Goal: Navigation & Orientation: Find specific page/section

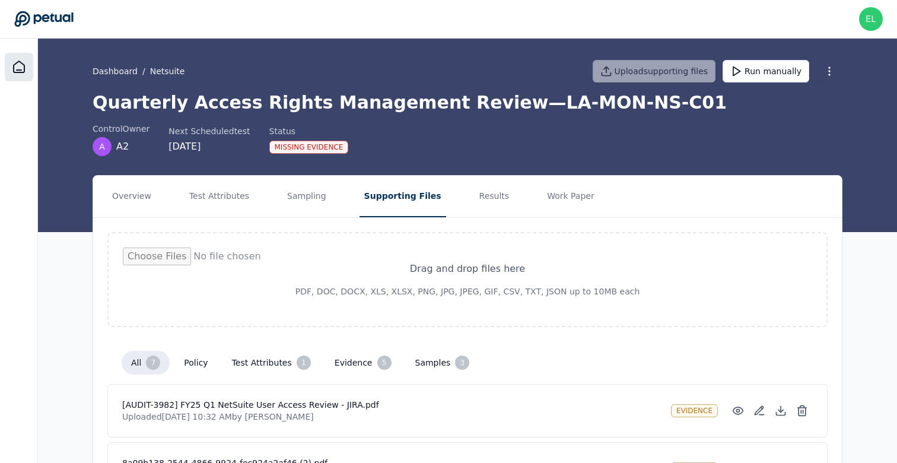
click at [13, 75] on div at bounding box center [19, 67] width 28 height 28
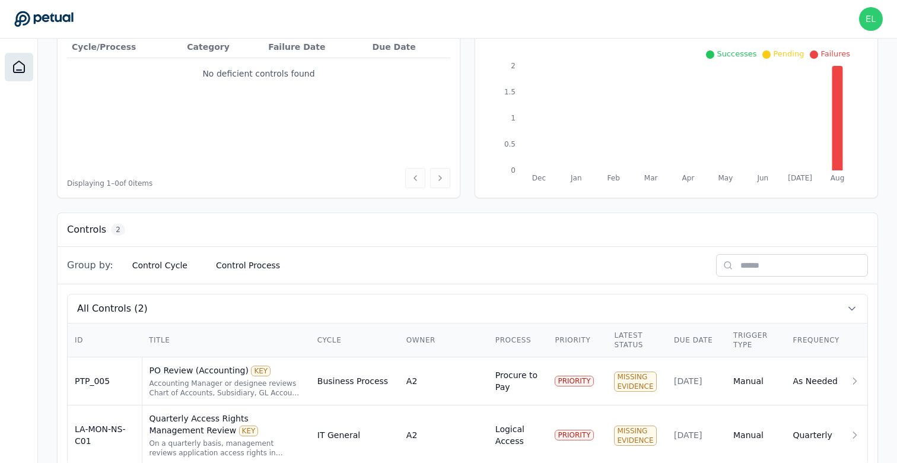
scroll to position [192, 0]
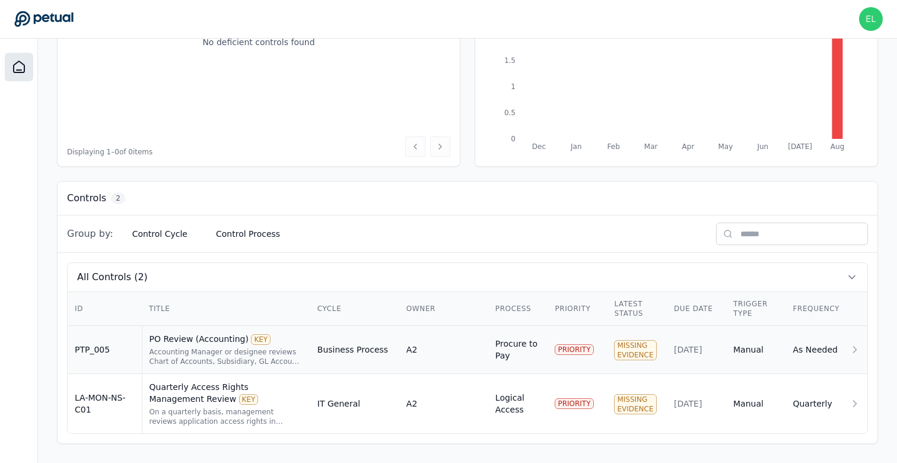
click at [216, 362] on div "Accounting Manager or designee reviews Chart of Accounts, Subsidiary, GL Accoun…" at bounding box center [226, 356] width 154 height 19
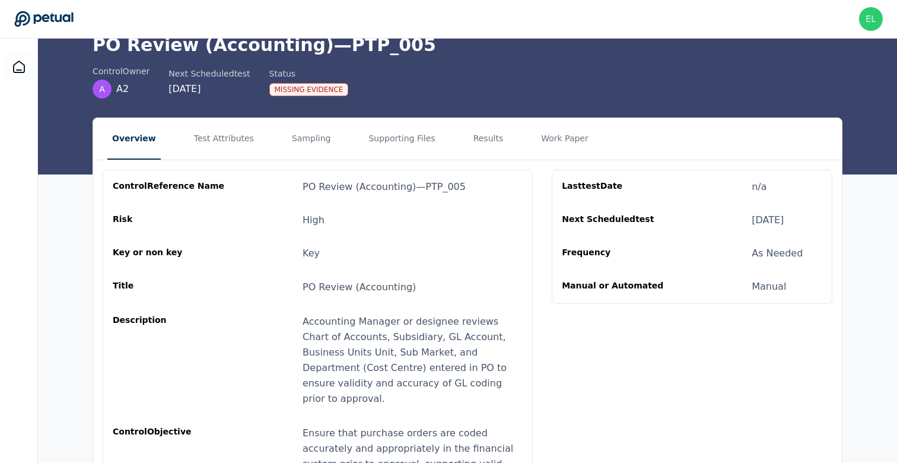
scroll to position [60, 0]
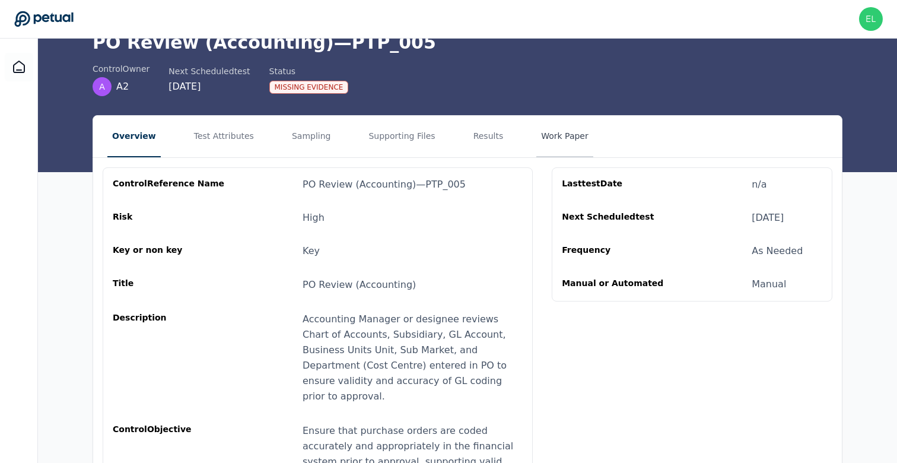
click at [536, 143] on button "Work Paper" at bounding box center [564, 137] width 57 height 42
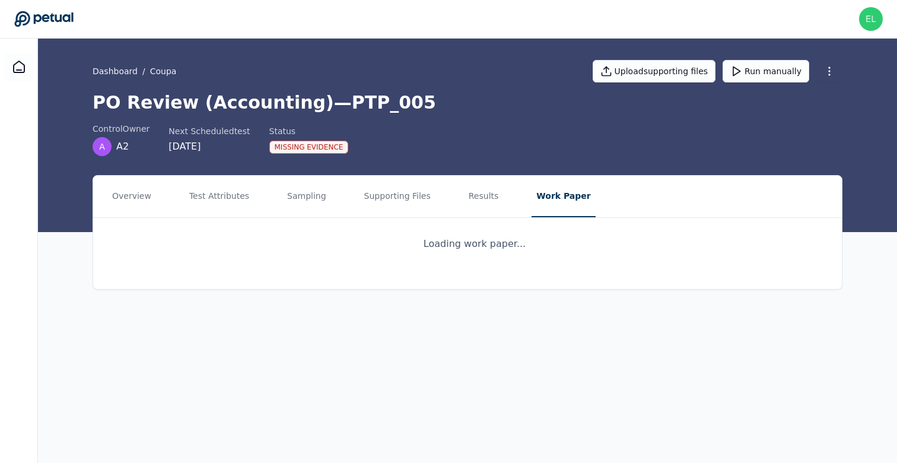
scroll to position [0, 0]
click at [114, 192] on button "Overview" at bounding box center [131, 197] width 49 height 42
